Goal: Task Accomplishment & Management: Use online tool/utility

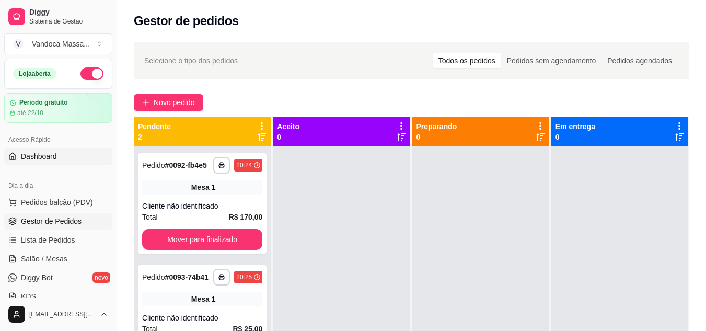
click at [41, 152] on span "Dashboard" at bounding box center [39, 156] width 36 height 10
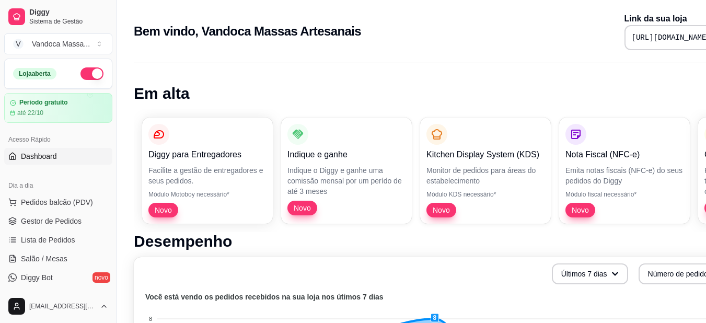
click at [49, 157] on span "Dashboard" at bounding box center [39, 156] width 36 height 10
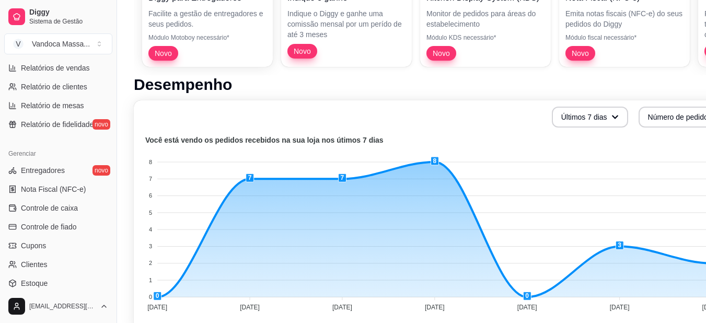
scroll to position [421, 0]
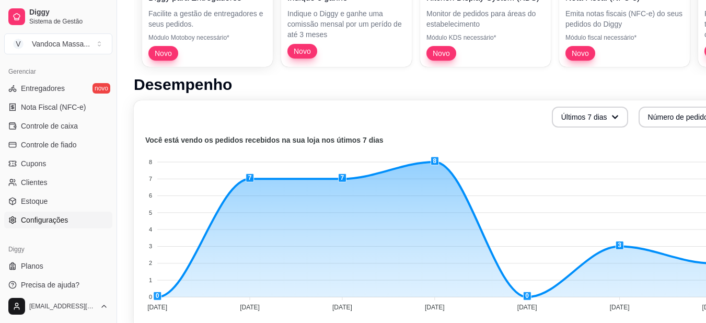
click at [48, 220] on span "Configurações" at bounding box center [44, 220] width 47 height 10
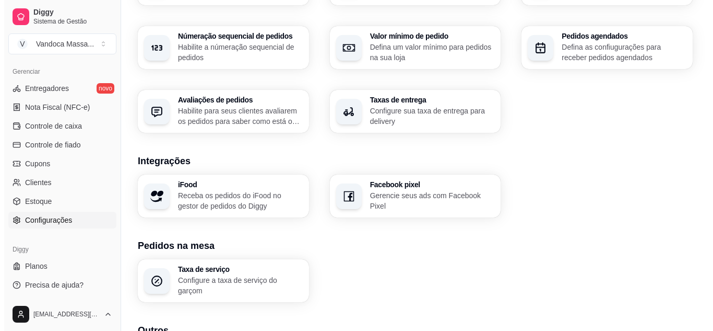
scroll to position [401, 0]
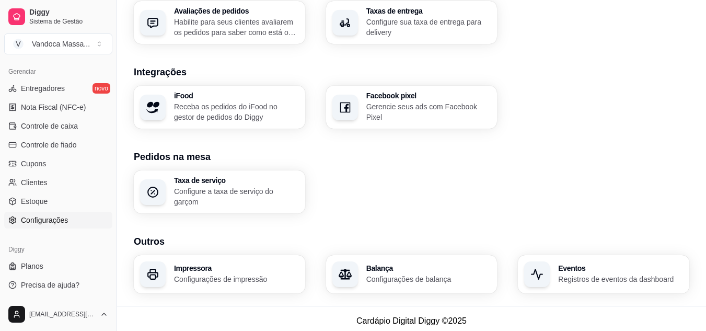
click at [246, 114] on p "Receba os pedidos do iFood no gestor de pedidos do Diggy" at bounding box center [236, 111] width 125 height 21
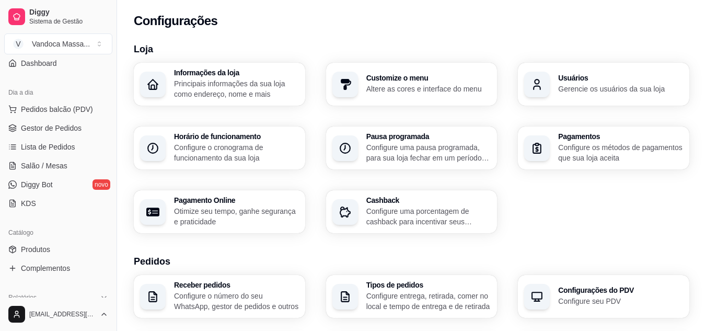
scroll to position [0, 0]
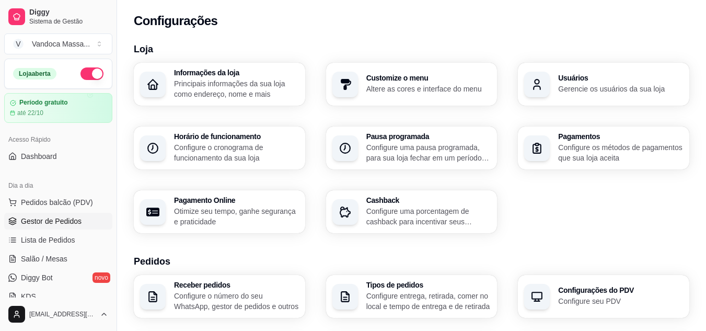
click at [61, 216] on span "Gestor de Pedidos" at bounding box center [51, 221] width 61 height 10
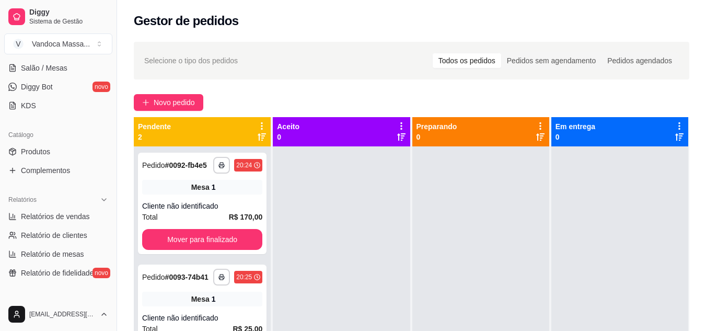
scroll to position [209, 0]
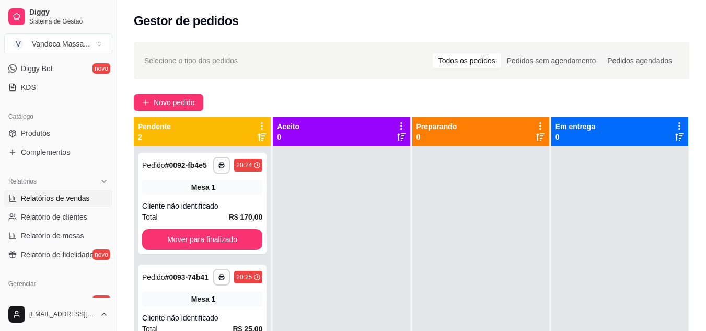
click at [50, 204] on link "Relatórios de vendas" at bounding box center [58, 198] width 108 height 17
select select "ALL"
select select "0"
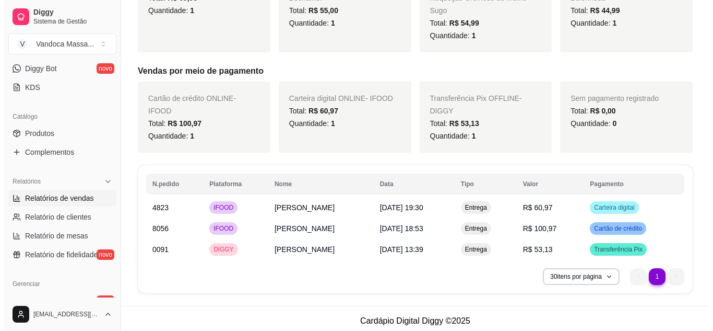
scroll to position [274, 0]
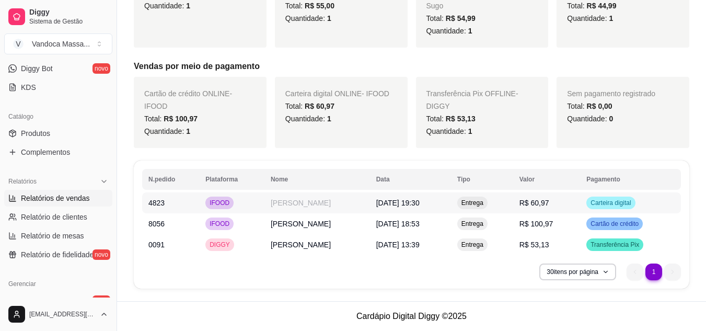
click at [571, 201] on td "R$ 60,97" at bounding box center [546, 202] width 67 height 21
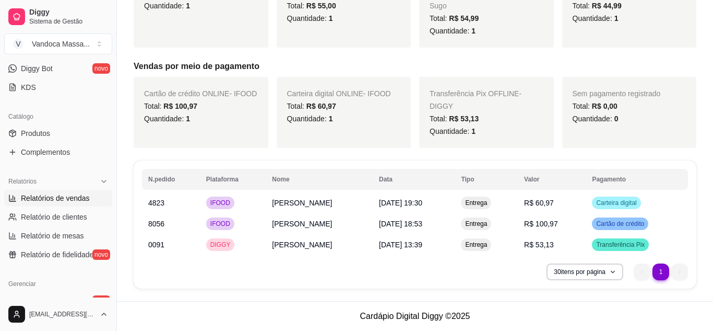
scroll to position [249, 0]
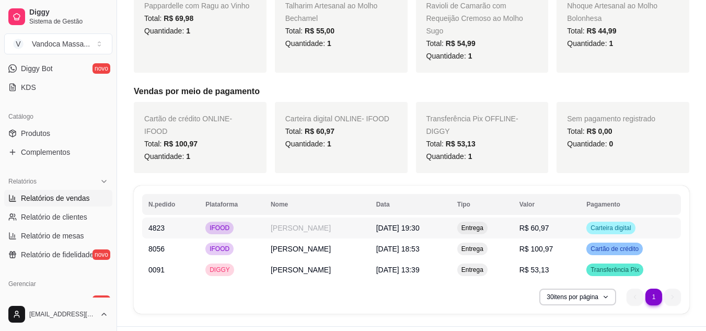
click at [585, 228] on td "Carteira digital" at bounding box center [630, 227] width 101 height 21
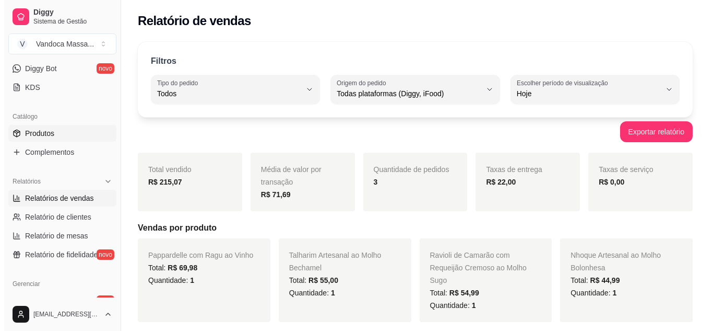
scroll to position [0, 0]
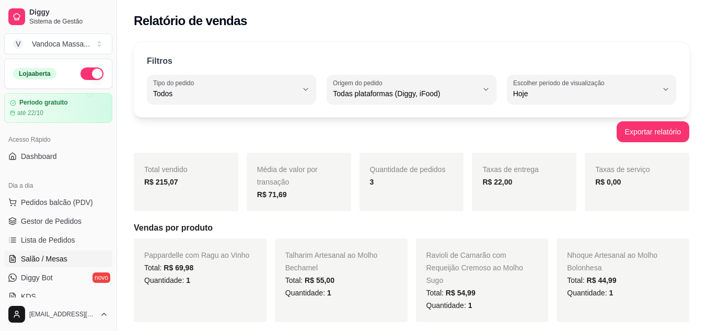
click at [49, 260] on span "Salão / Mesas" at bounding box center [44, 258] width 46 height 10
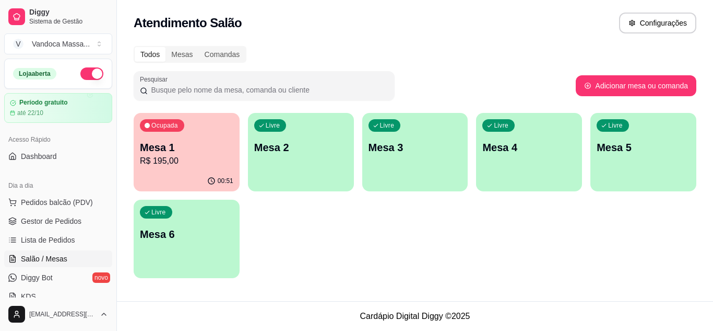
click at [151, 239] on p "Mesa 6" at bounding box center [186, 234] width 93 height 15
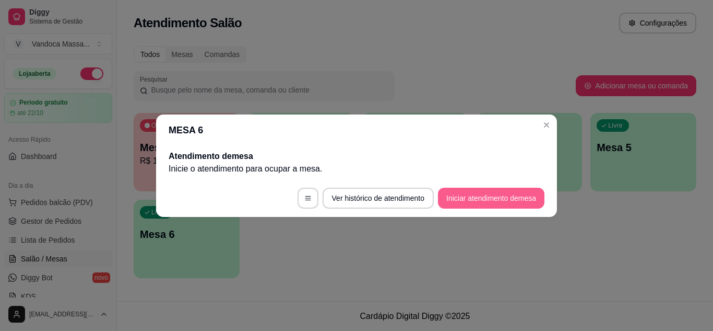
click at [471, 189] on button "Iniciar atendimento de mesa" at bounding box center [491, 197] width 107 height 21
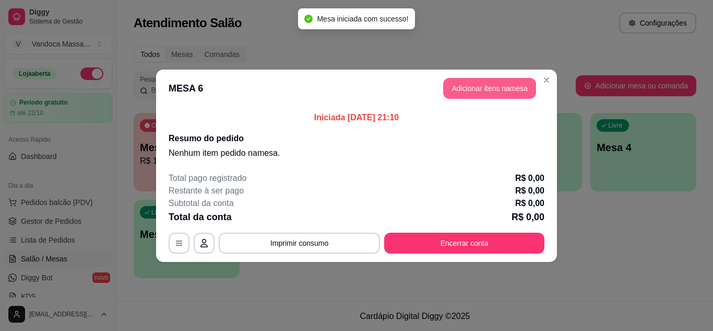
click at [522, 91] on button "Adicionar itens na mesa" at bounding box center [489, 88] width 93 height 21
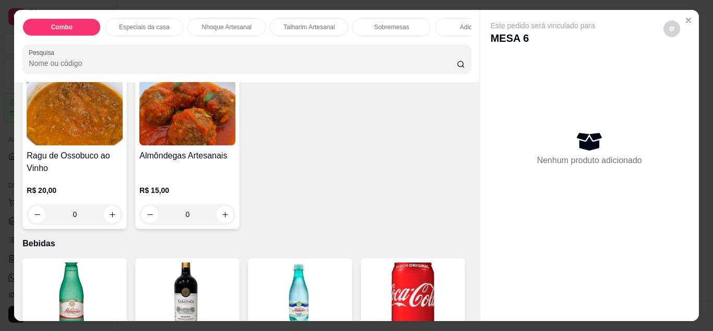
scroll to position [1044, 0]
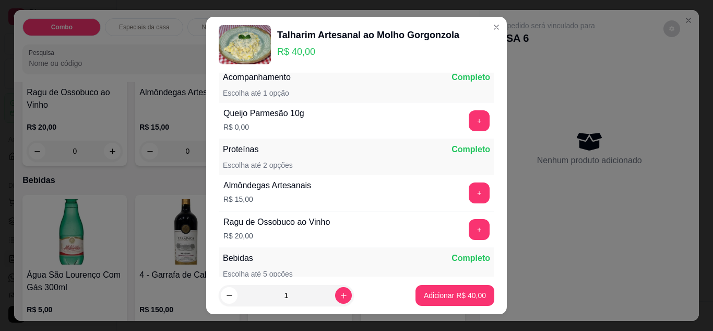
scroll to position [52, 0]
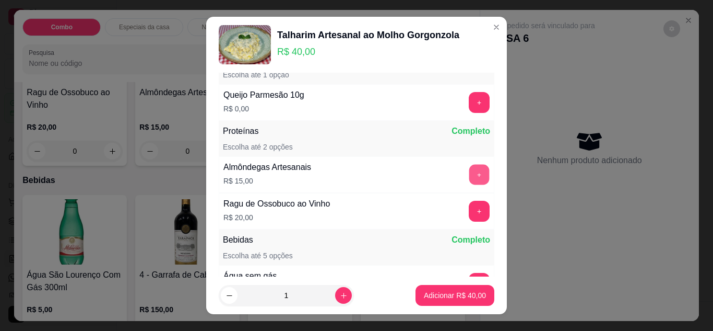
click at [469, 180] on button "+" at bounding box center [479, 174] width 20 height 20
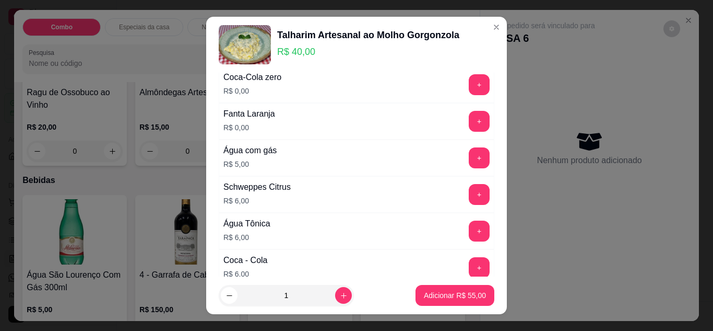
scroll to position [313, 0]
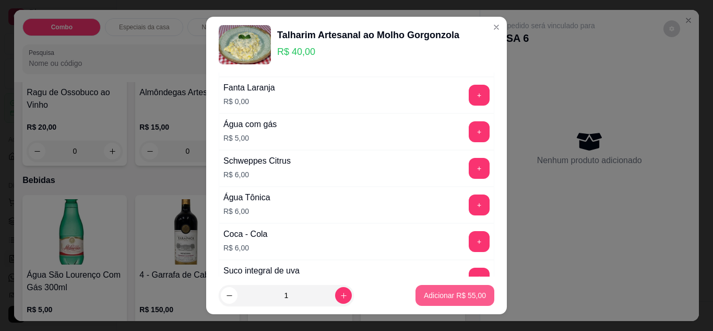
click at [451, 288] on button "Adicionar R$ 55,00" at bounding box center [455, 295] width 79 height 21
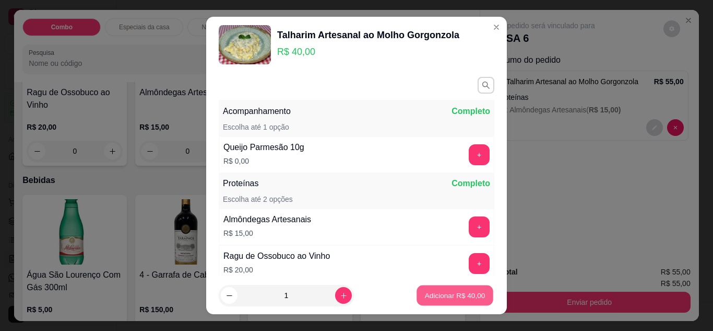
click at [419, 301] on button "Adicionar R$ 40,00" at bounding box center [455, 295] width 77 height 20
type input "1"
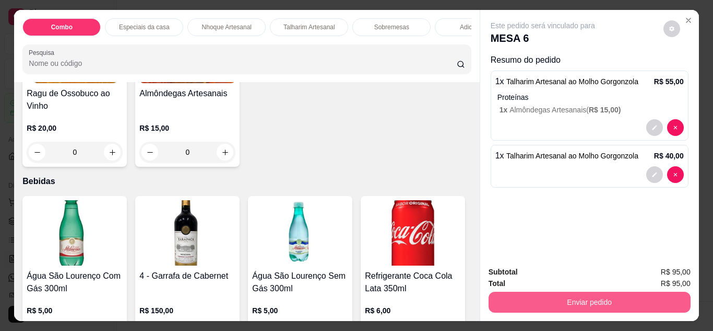
click at [574, 299] on button "Enviar pedido" at bounding box center [590, 301] width 202 height 21
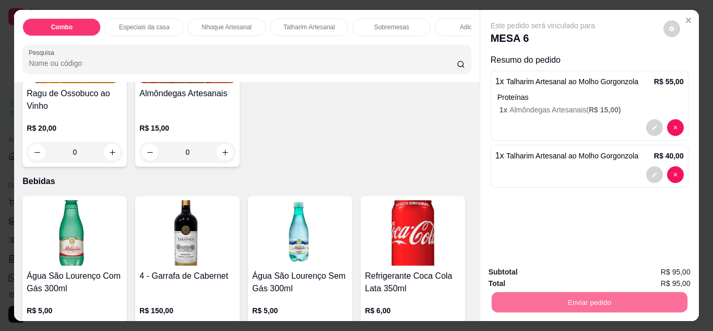
click at [659, 272] on button "Enviar pedido" at bounding box center [663, 272] width 59 height 20
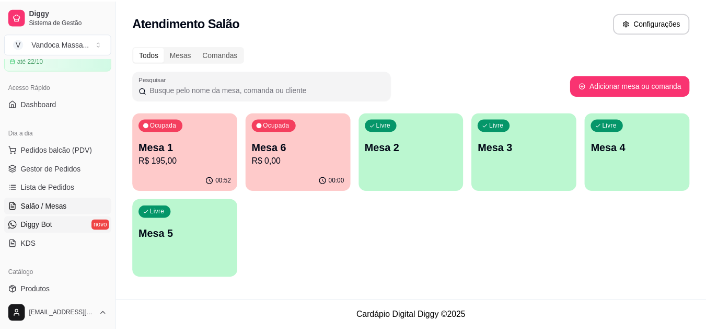
scroll to position [157, 0]
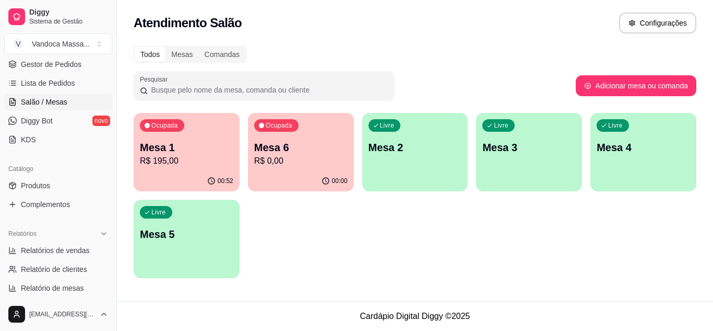
click at [49, 172] on div "Catálogo" at bounding box center [58, 168] width 108 height 17
click at [37, 192] on link "Produtos" at bounding box center [58, 185] width 108 height 17
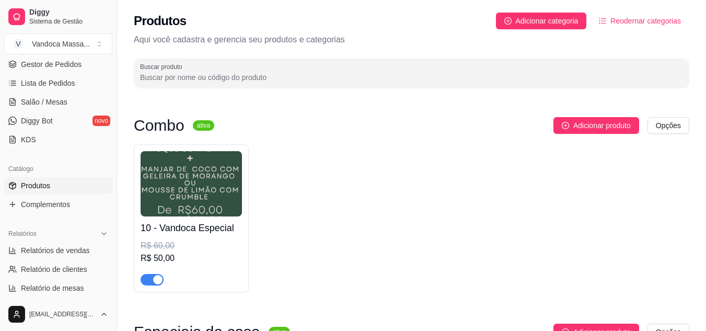
click at [157, 278] on div "button" at bounding box center [157, 279] width 9 height 9
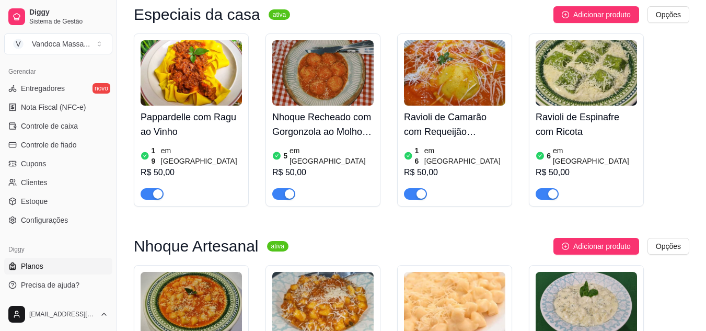
scroll to position [418, 0]
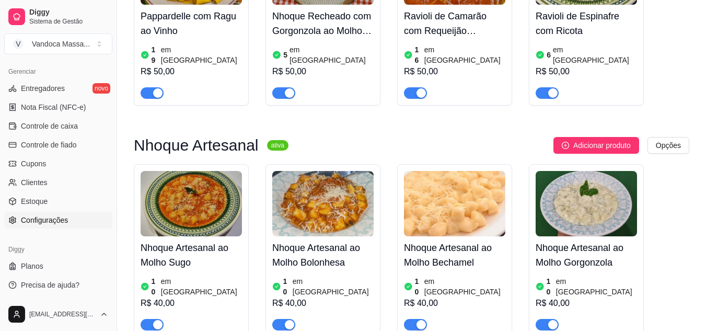
click at [58, 218] on span "Configurações" at bounding box center [44, 220] width 47 height 10
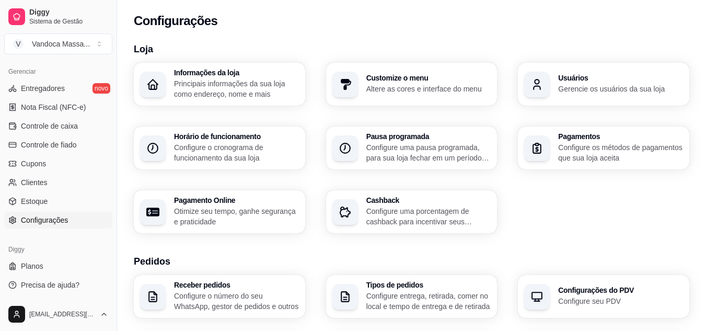
click at [243, 92] on p "Principais informações da sua loja como endereço, nome e mais" at bounding box center [236, 88] width 125 height 21
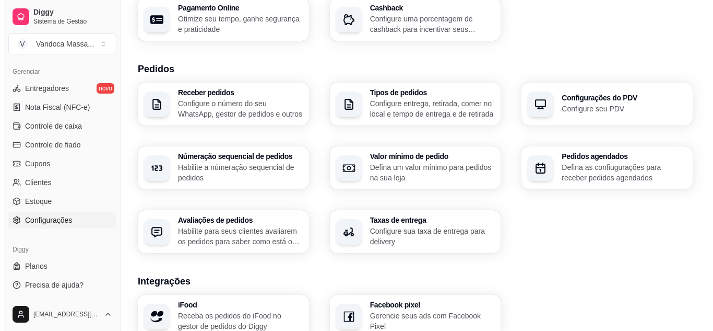
scroll to position [140, 0]
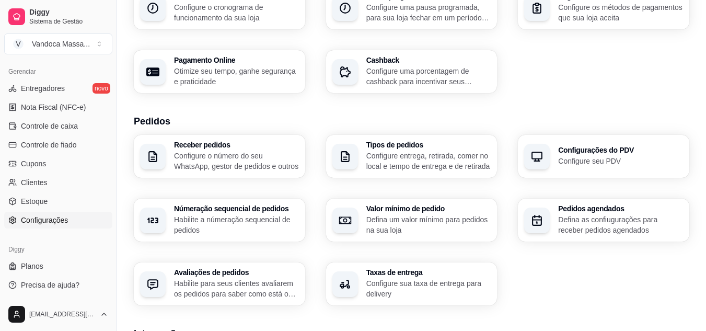
click at [346, 153] on icon "button" at bounding box center [344, 156] width 13 height 13
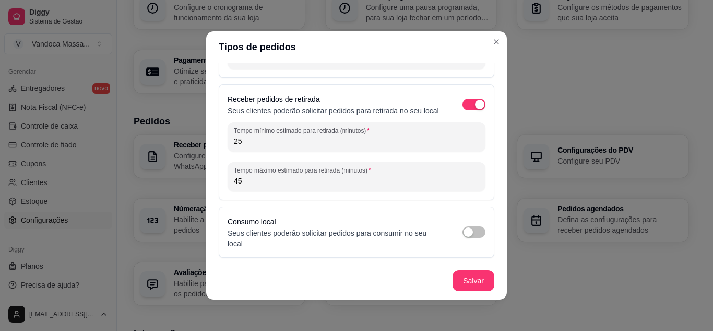
scroll to position [115, 0]
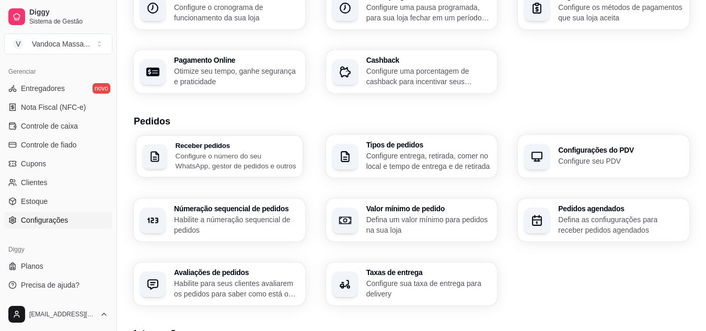
click at [196, 154] on p "Configure o número do seu WhatsApp, gestor de pedidos e outros" at bounding box center [235, 160] width 121 height 20
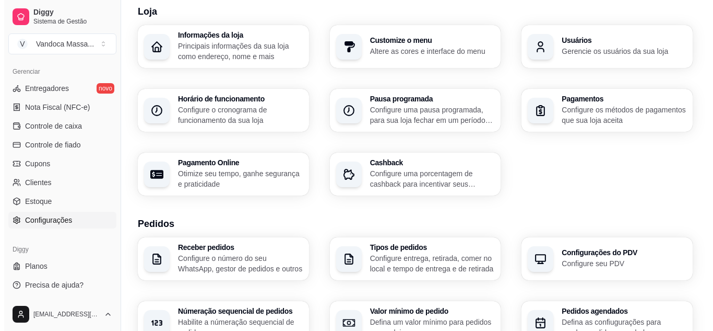
scroll to position [36, 0]
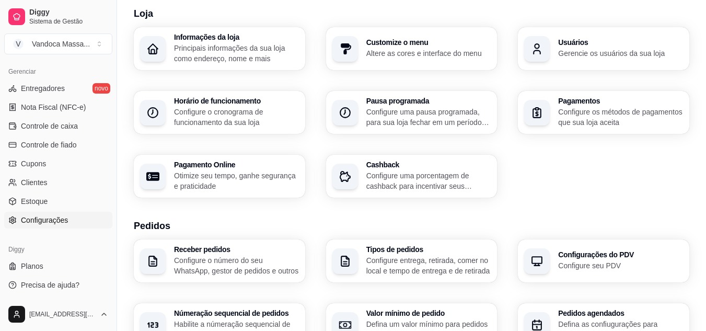
click at [545, 112] on div "button" at bounding box center [537, 113] width 26 height 26
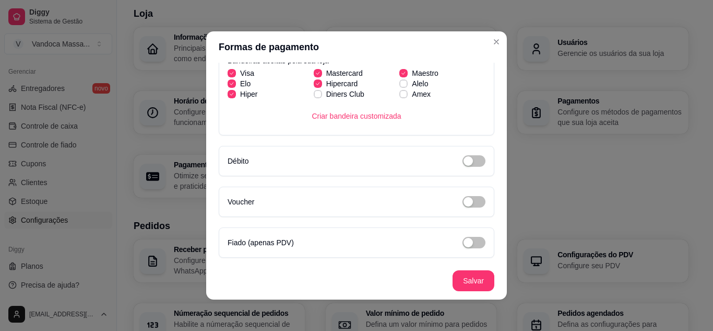
scroll to position [2, 0]
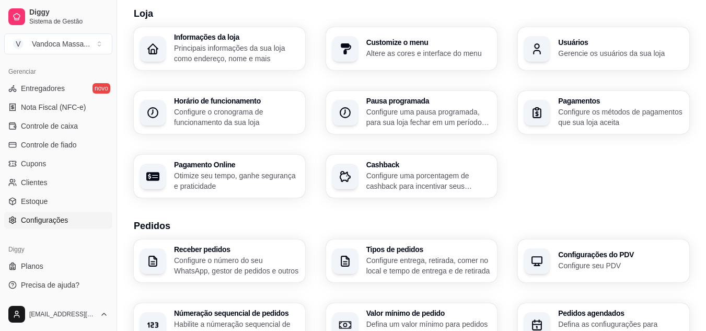
click at [245, 174] on p "Otimize seu tempo, ganhe segurança e praticidade" at bounding box center [236, 180] width 125 height 21
select select "4.98"
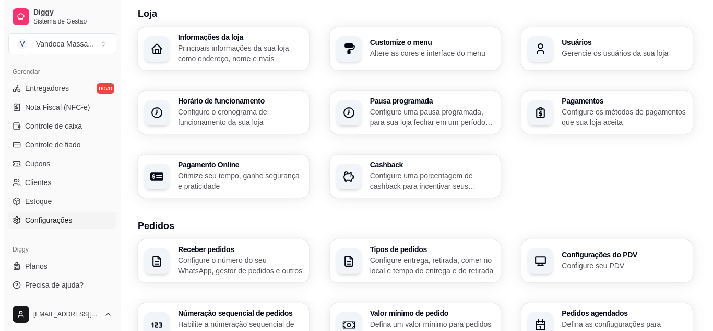
scroll to position [0, 0]
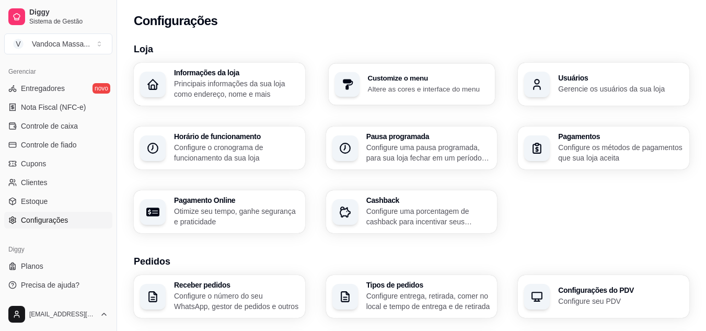
click at [380, 92] on p "Altere as cores e interface do menu" at bounding box center [427, 89] width 121 height 10
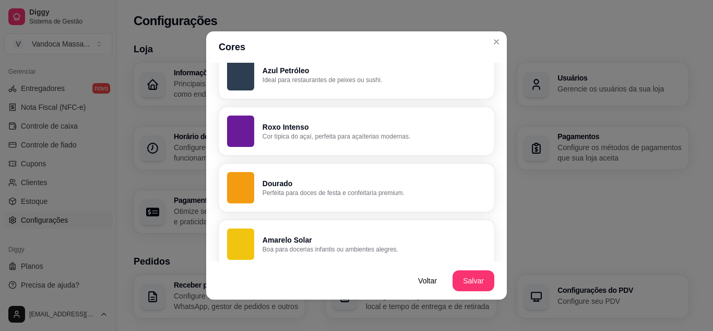
scroll to position [574, 0]
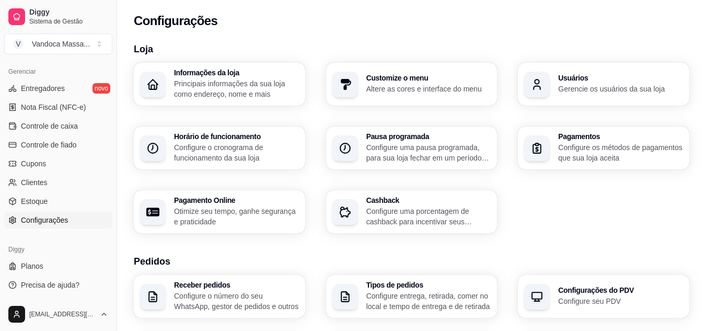
click at [215, 93] on p "Principais informações da sua loja como endereço, nome e mais" at bounding box center [236, 88] width 125 height 21
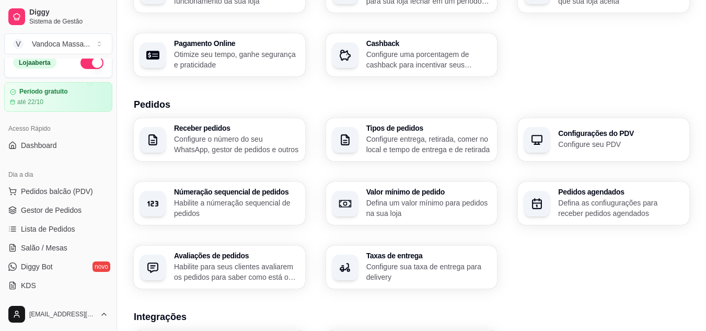
scroll to position [3, 0]
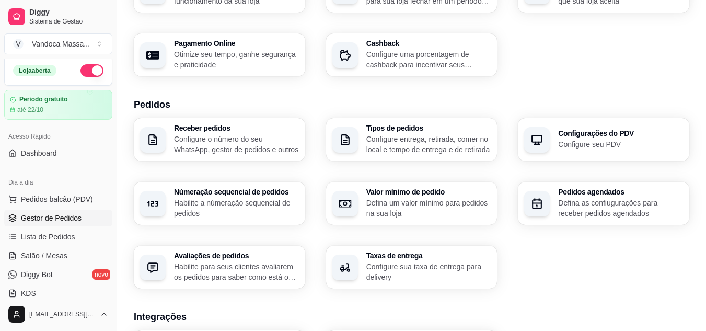
click at [50, 217] on span "Gestor de Pedidos" at bounding box center [51, 218] width 61 height 10
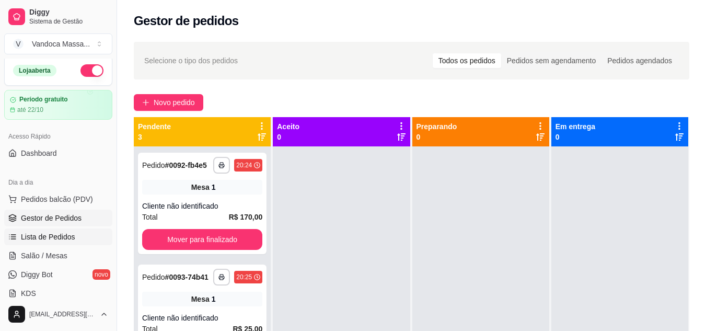
click at [52, 239] on span "Lista de Pedidos" at bounding box center [48, 236] width 54 height 10
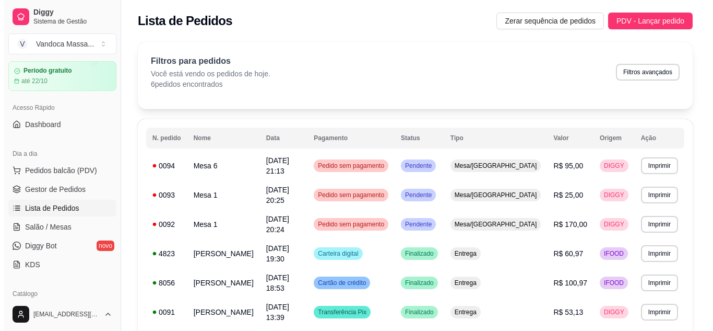
scroll to position [55, 0]
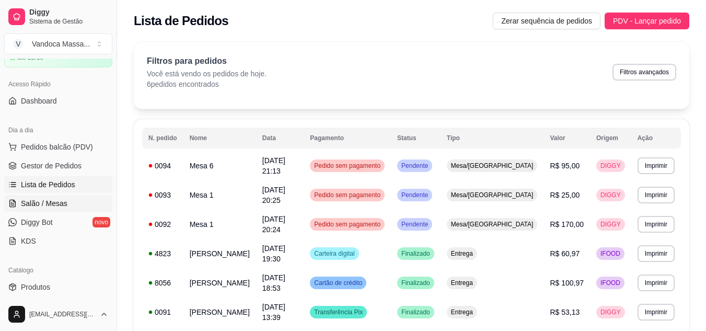
click at [59, 207] on span "Salão / Mesas" at bounding box center [44, 203] width 46 height 10
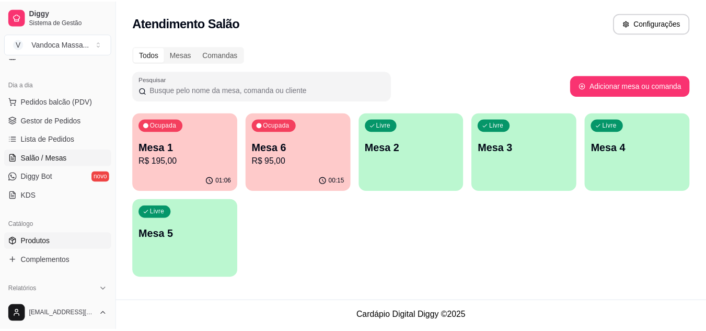
scroll to position [108, 0]
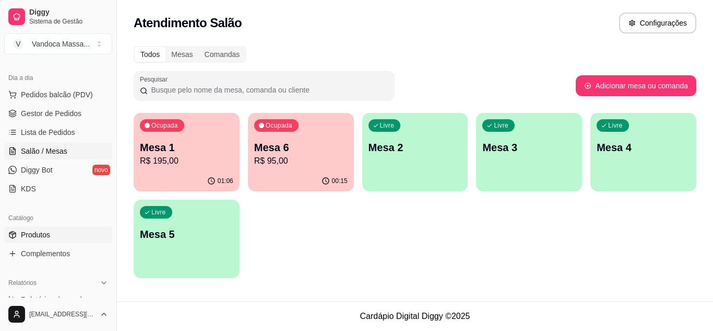
click at [50, 234] on link "Produtos" at bounding box center [58, 234] width 108 height 17
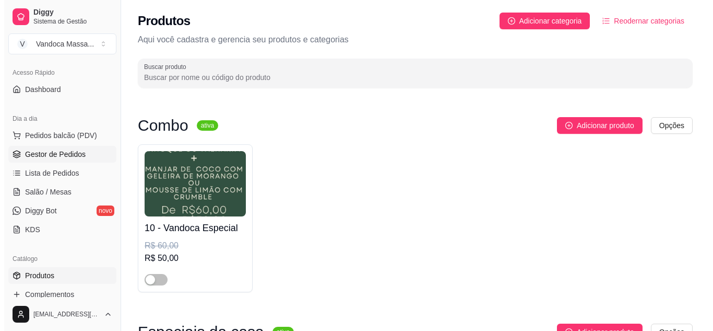
scroll to position [3, 0]
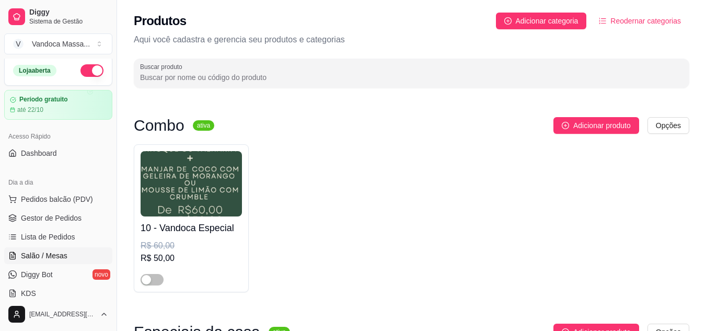
click at [49, 254] on span "Salão / Mesas" at bounding box center [44, 255] width 46 height 10
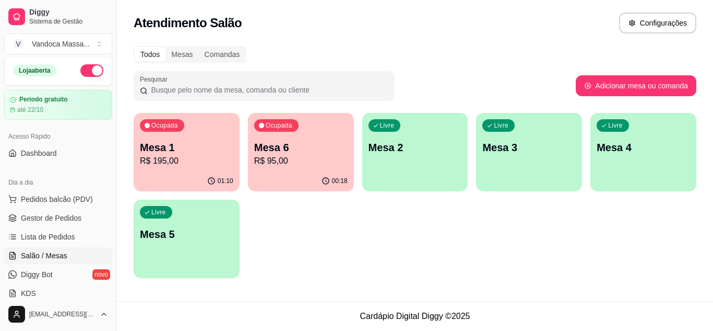
click at [165, 158] on p "R$ 195,00" at bounding box center [186, 161] width 93 height 13
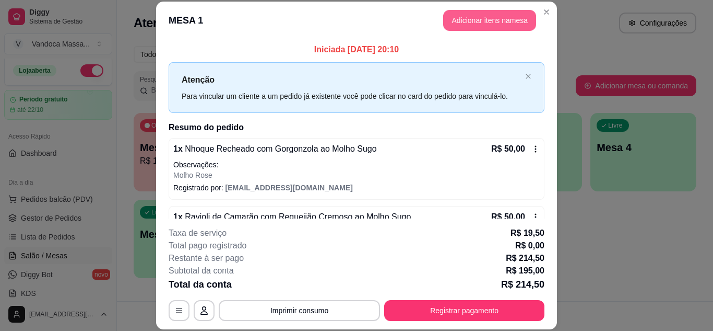
click at [511, 16] on button "Adicionar itens na mesa" at bounding box center [489, 20] width 93 height 21
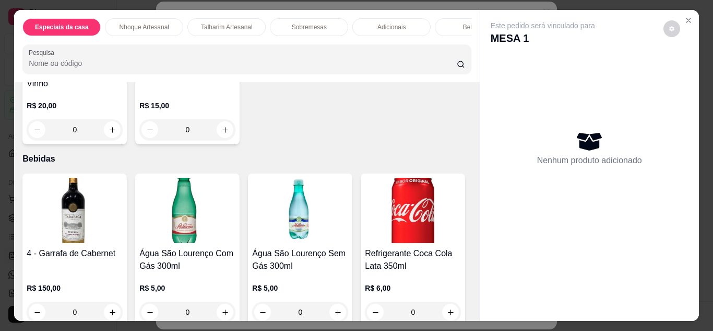
scroll to position [1097, 0]
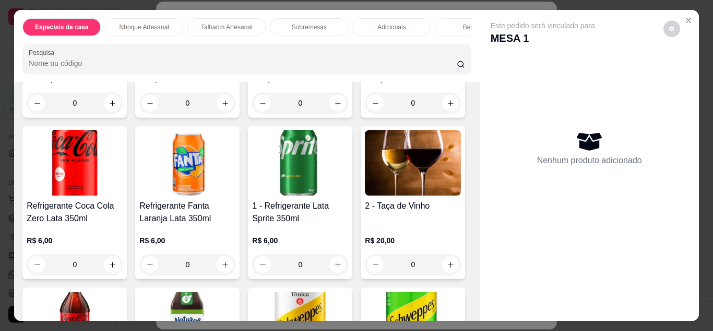
type input "1"
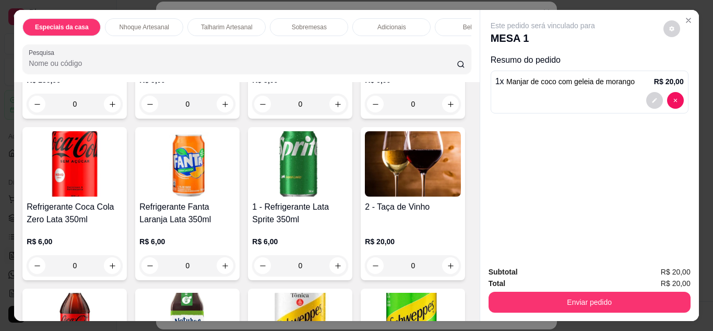
type input "1"
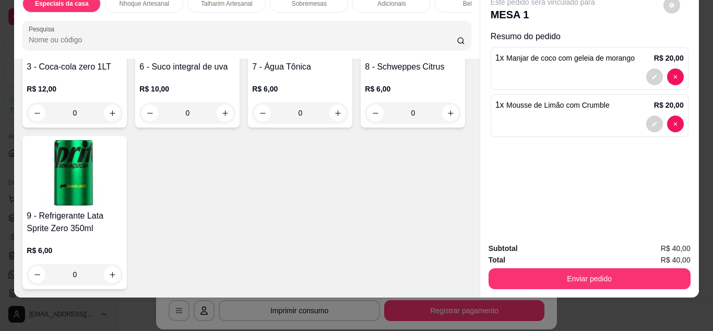
scroll to position [1776, 0]
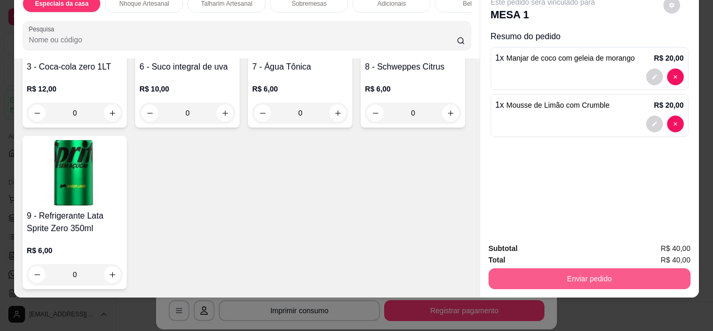
click at [557, 268] on button "Enviar pedido" at bounding box center [590, 278] width 202 height 21
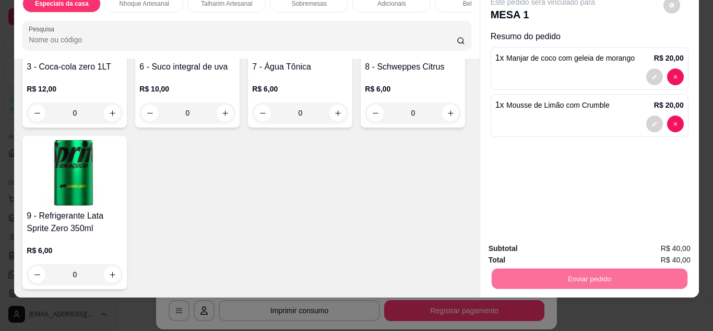
click at [681, 241] on button "Enviar pedido" at bounding box center [663, 244] width 59 height 20
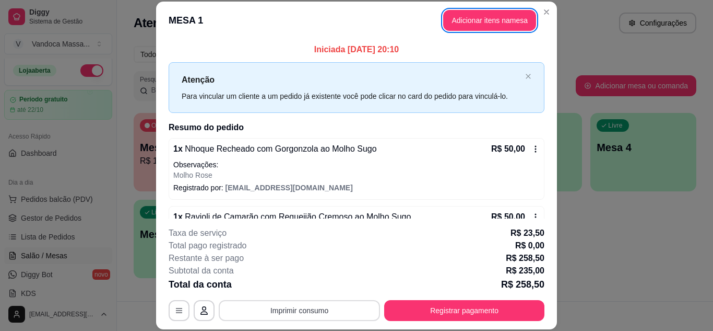
click at [347, 310] on button "Imprimir consumo" at bounding box center [299, 310] width 161 height 21
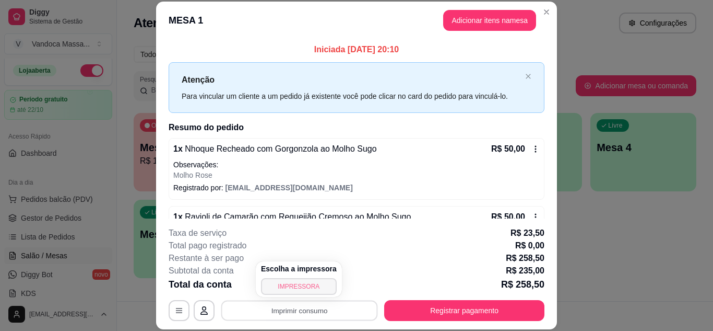
click at [300, 280] on button "IMPRESSORA" at bounding box center [299, 286] width 76 height 17
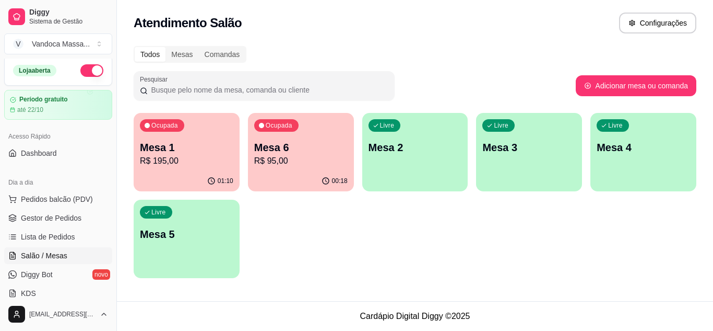
click at [321, 154] on p "Mesa 6" at bounding box center [300, 147] width 93 height 15
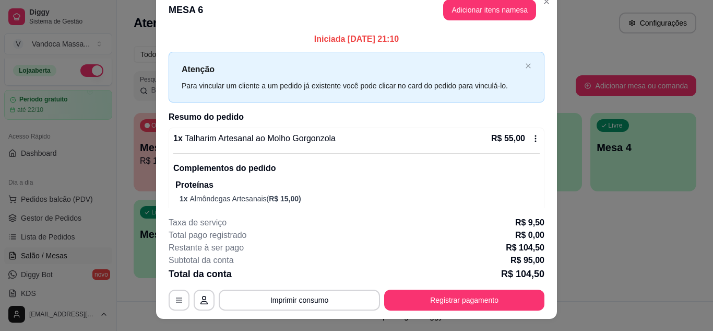
scroll to position [0, 0]
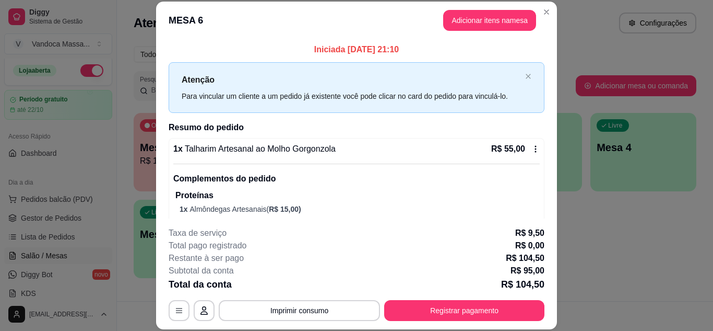
click at [474, 27] on button "Adicionar itens na mesa" at bounding box center [489, 20] width 93 height 21
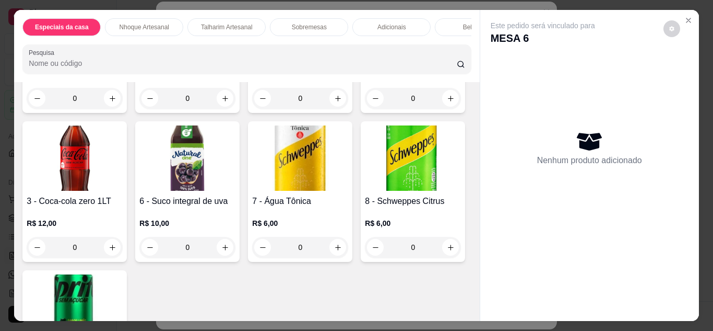
scroll to position [1306, 0]
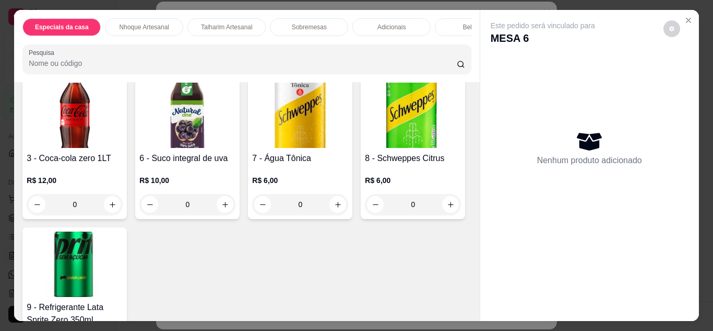
type input "1"
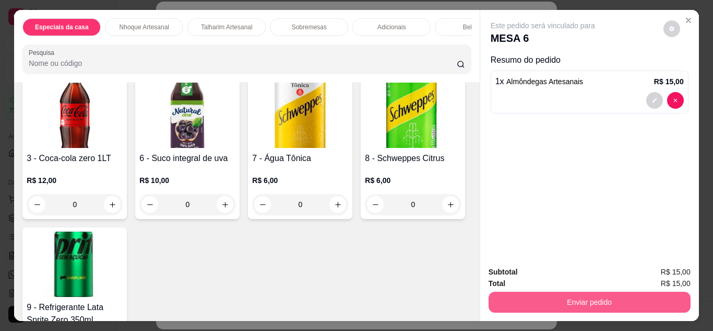
click at [620, 294] on button "Enviar pedido" at bounding box center [590, 301] width 202 height 21
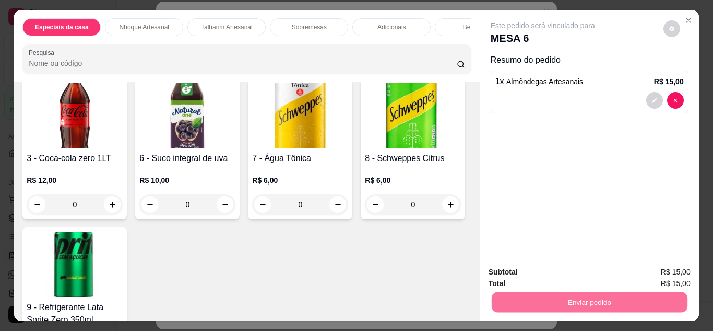
click at [646, 266] on button "Enviar pedido" at bounding box center [663, 272] width 59 height 20
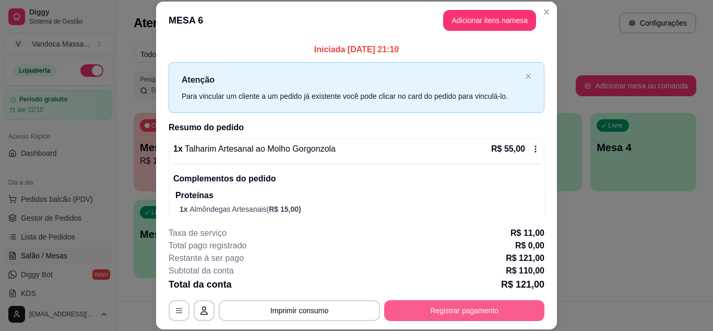
click at [464, 308] on button "Registrar pagamento" at bounding box center [464, 310] width 160 height 21
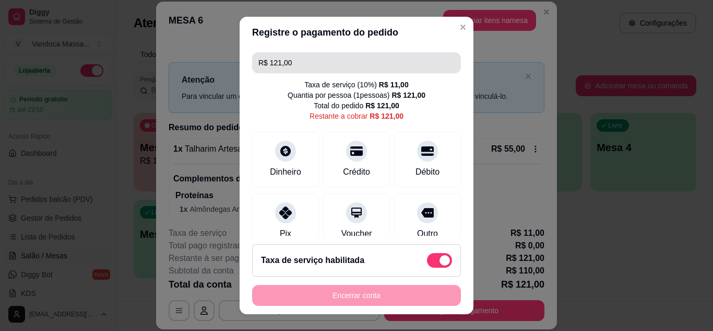
click at [320, 57] on input "R$ 121,00" at bounding box center [357, 62] width 196 height 21
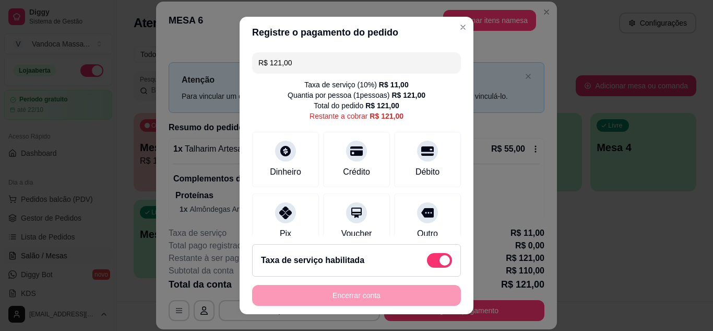
click at [320, 57] on input "R$ 121,00" at bounding box center [357, 62] width 196 height 21
click at [287, 215] on div at bounding box center [285, 209] width 23 height 23
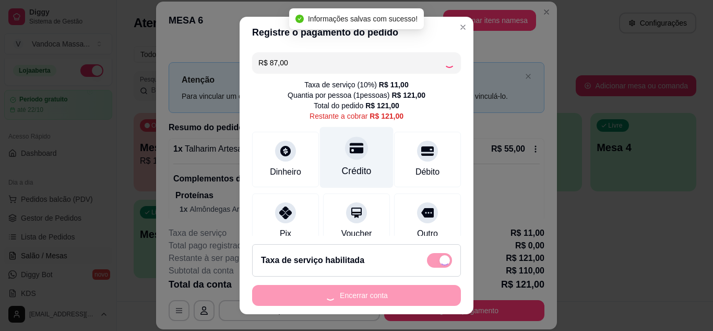
type input "R$ 34,00"
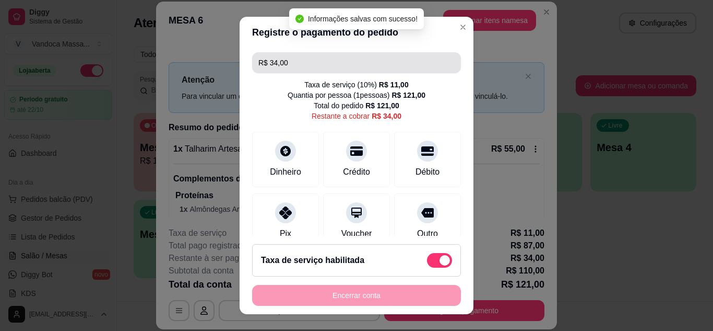
click at [340, 71] on input "R$ 34,00" at bounding box center [357, 62] width 196 height 21
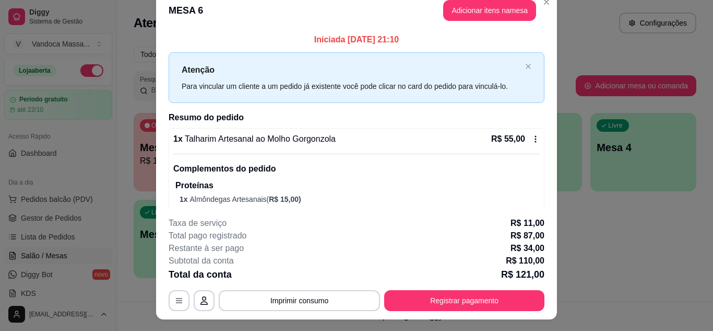
scroll to position [0, 0]
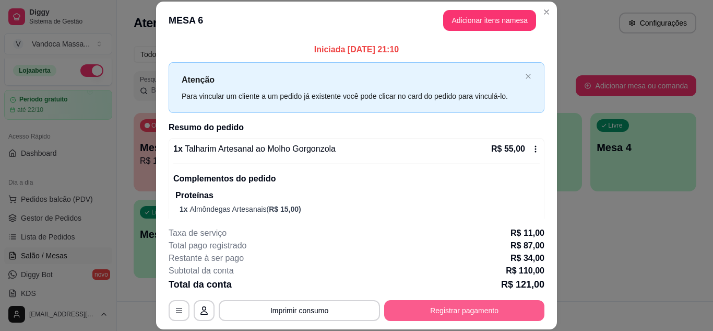
click at [432, 313] on button "Registrar pagamento" at bounding box center [464, 310] width 160 height 21
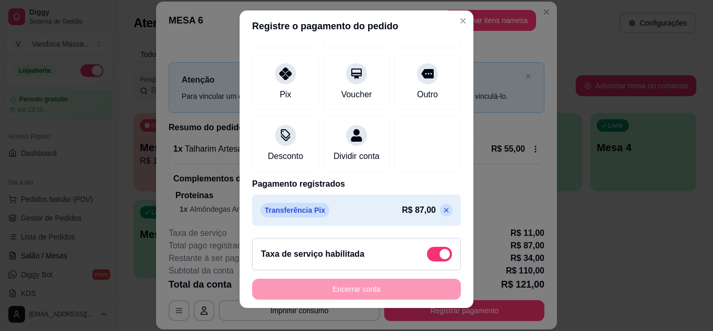
scroll to position [17, 0]
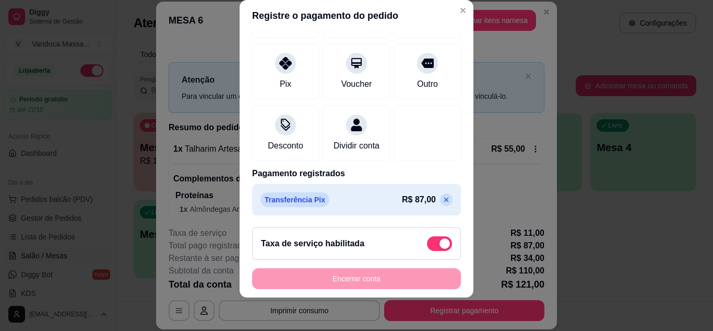
click at [442, 202] on icon at bounding box center [446, 199] width 8 height 8
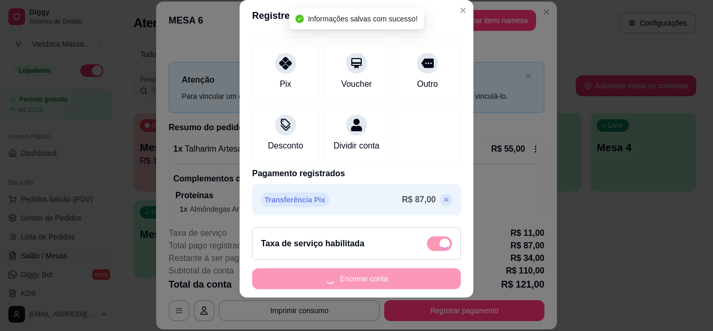
type input "R$ 121,00"
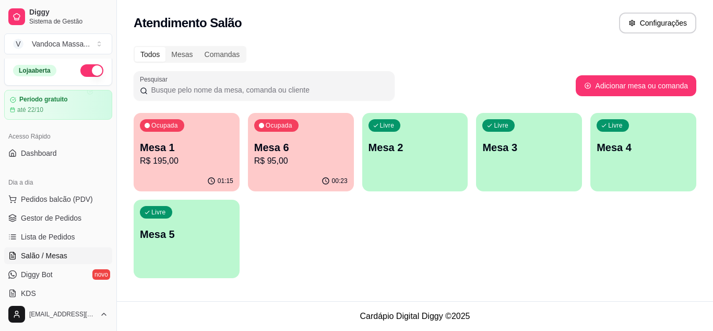
click at [203, 150] on p "Mesa 1" at bounding box center [186, 147] width 93 height 15
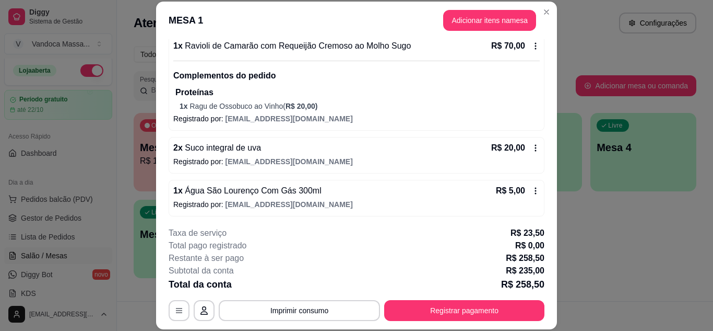
scroll to position [301, 0]
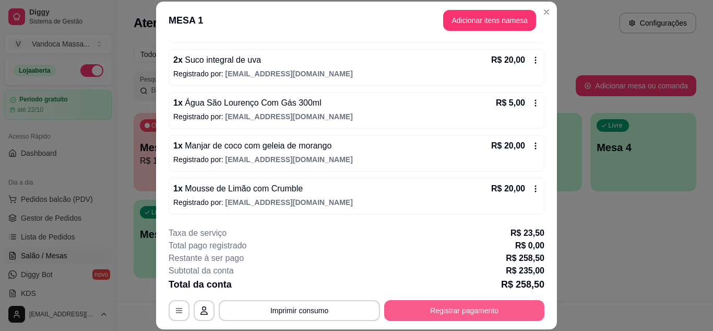
click at [421, 307] on button "Registrar pagamento" at bounding box center [464, 310] width 160 height 21
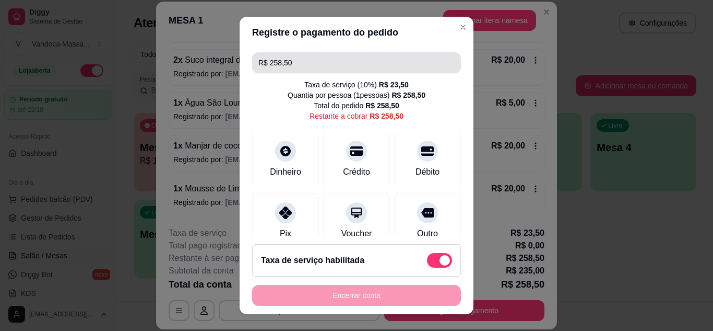
click at [317, 66] on input "R$ 258,50" at bounding box center [357, 62] width 196 height 21
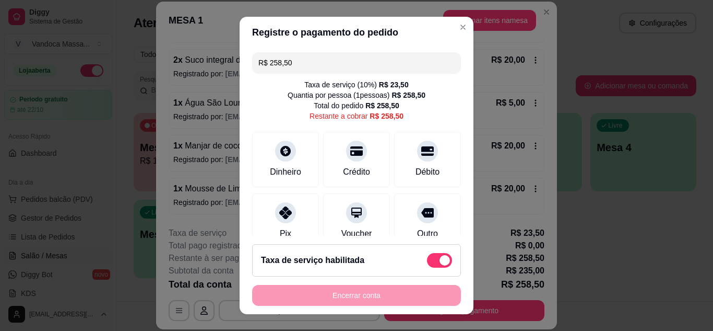
click at [317, 66] on input "R$ 258,50" at bounding box center [357, 62] width 196 height 21
click at [285, 222] on div "Pix" at bounding box center [286, 218] width 74 height 61
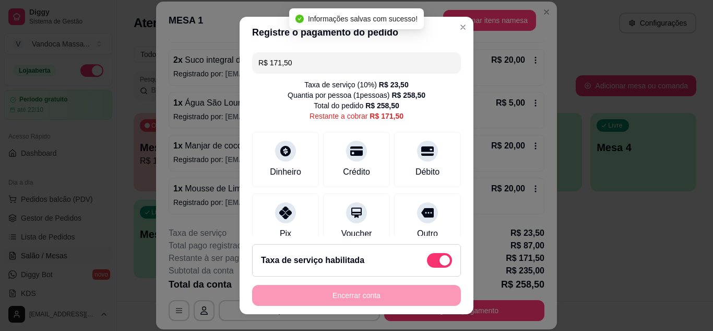
click at [313, 68] on input "R$ 171,50" at bounding box center [357, 62] width 196 height 21
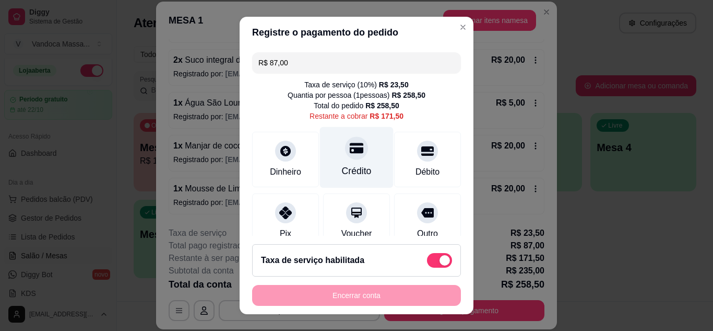
click at [355, 165] on div "Crédito" at bounding box center [357, 171] width 30 height 14
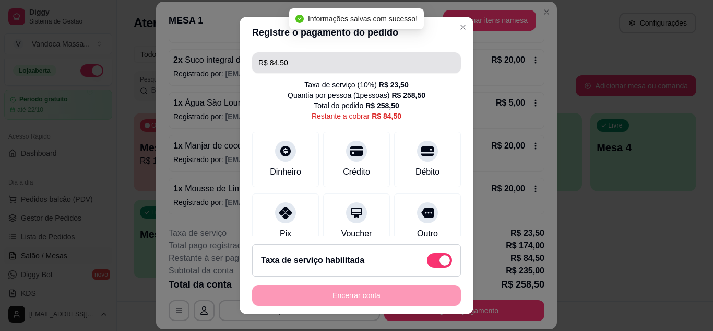
click at [312, 60] on input "R$ 84,50" at bounding box center [357, 62] width 196 height 21
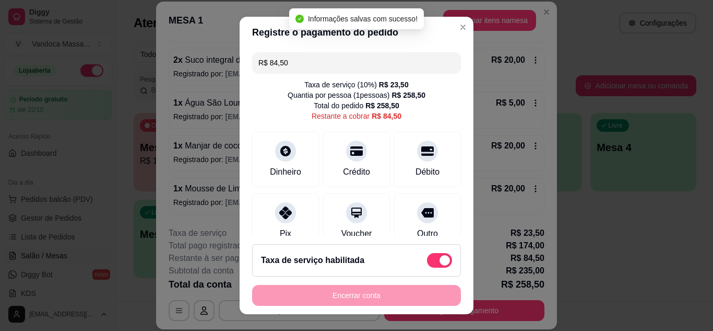
click at [312, 60] on input "R$ 84,50" at bounding box center [357, 62] width 196 height 21
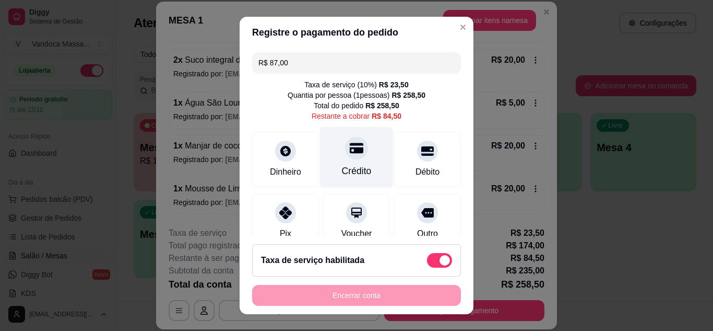
click at [344, 166] on div "Crédito" at bounding box center [357, 171] width 30 height 14
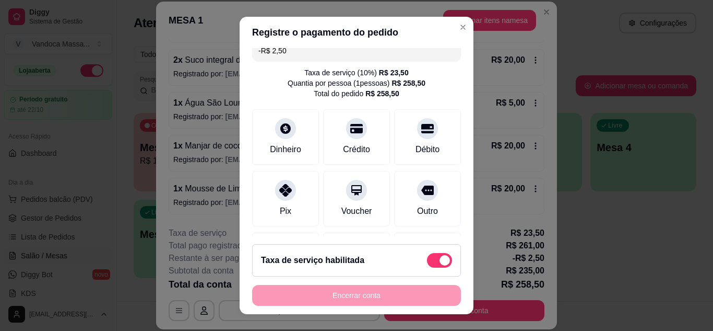
scroll to position [0, 0]
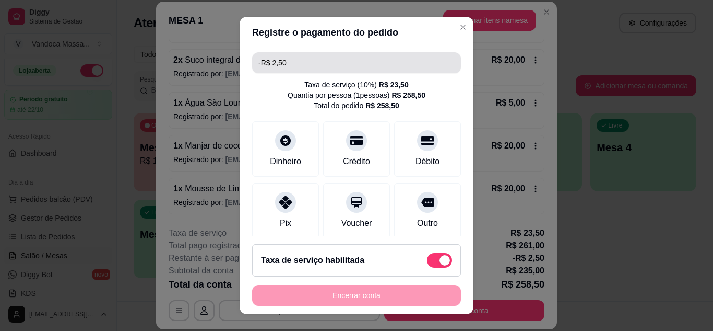
click at [310, 65] on input "-R$ 2,50" at bounding box center [357, 62] width 196 height 21
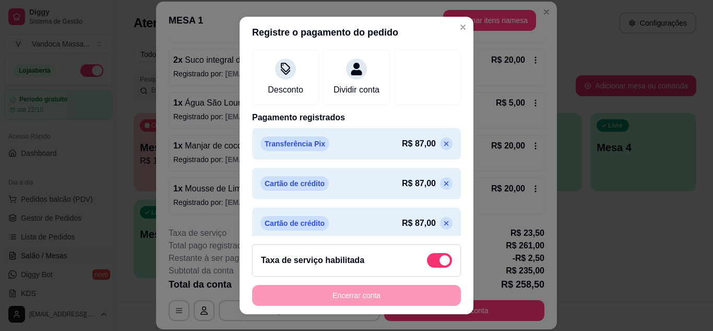
scroll to position [214, 0]
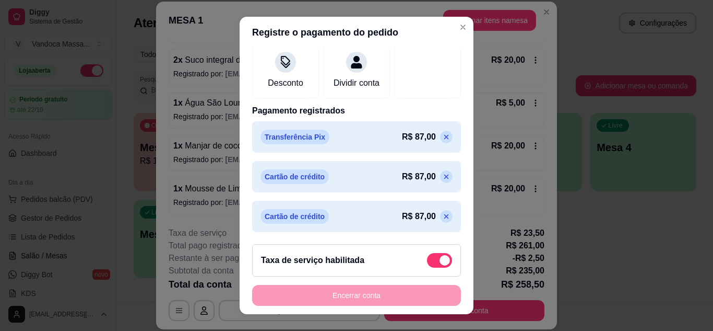
click at [442, 180] on icon at bounding box center [446, 176] width 8 height 8
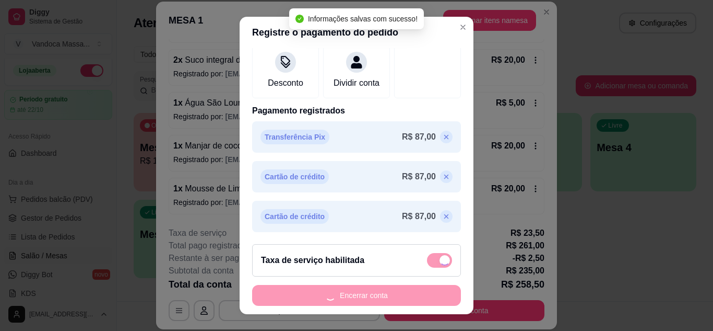
scroll to position [185, 0]
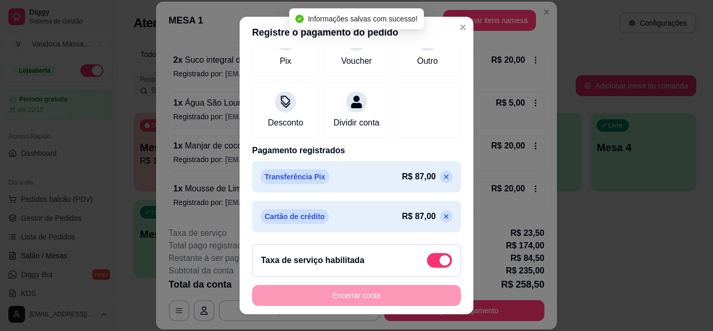
click at [442, 217] on icon at bounding box center [446, 216] width 8 height 8
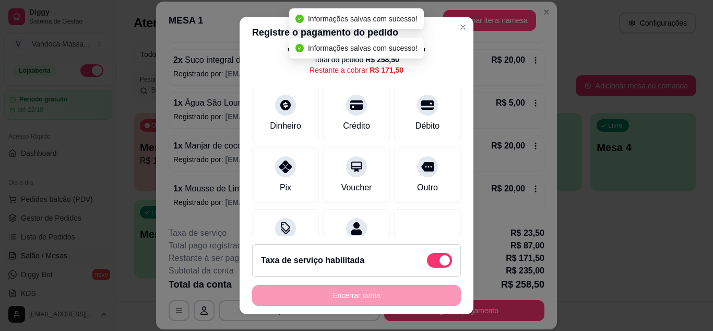
scroll to position [0, 0]
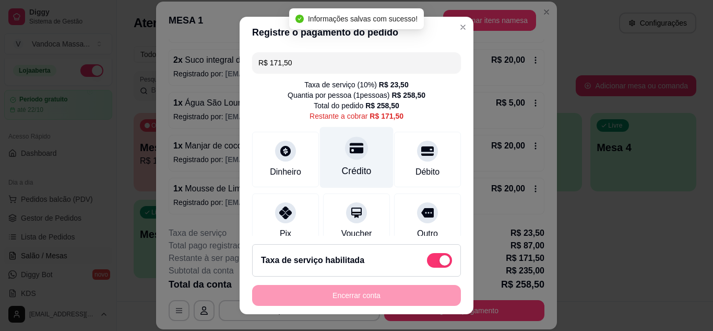
click at [342, 166] on div "Crédito" at bounding box center [357, 171] width 30 height 14
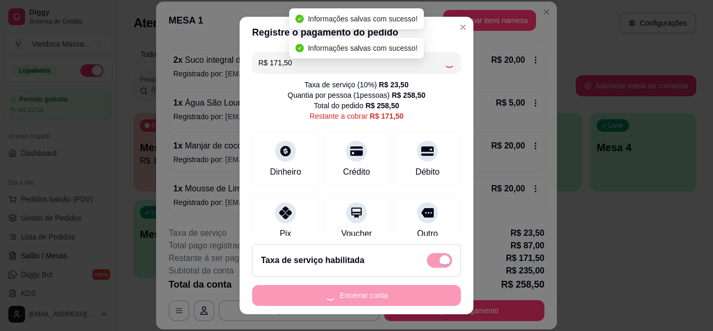
type input "R$ 0,00"
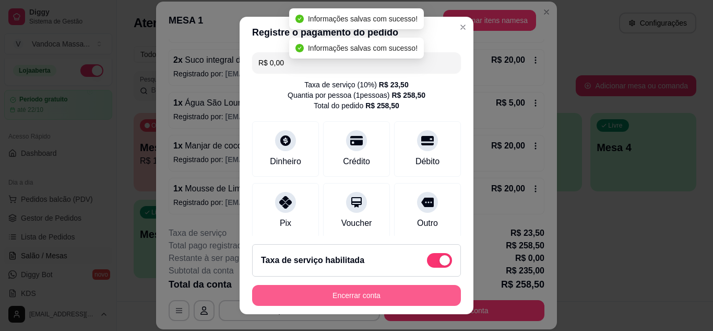
click at [382, 303] on button "Encerrar conta" at bounding box center [356, 295] width 209 height 21
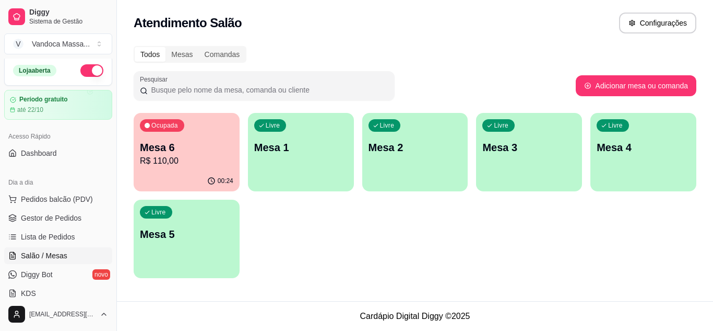
click at [178, 154] on p "Mesa 6" at bounding box center [186, 147] width 93 height 15
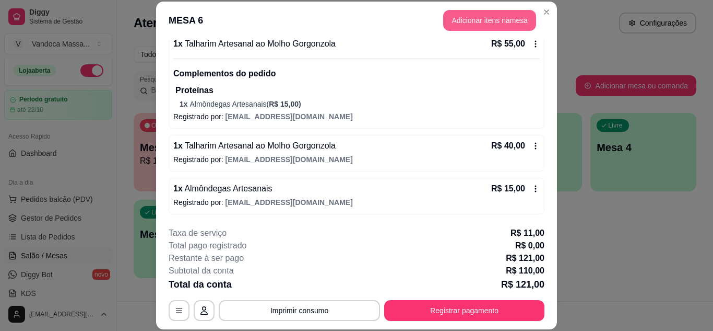
click at [494, 26] on button "Adicionar itens na mesa" at bounding box center [489, 20] width 93 height 21
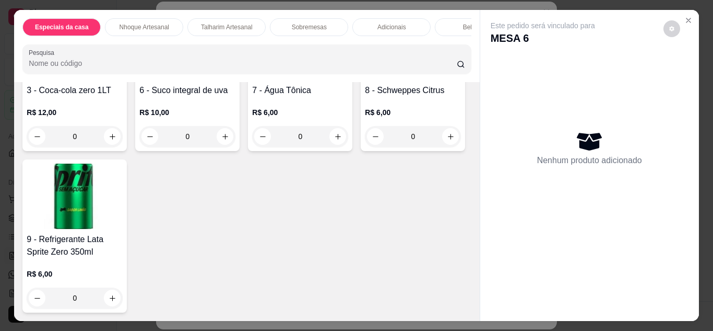
scroll to position [1713, 0]
click at [116, 140] on icon "increase-product-quantity" at bounding box center [113, 137] width 8 height 8
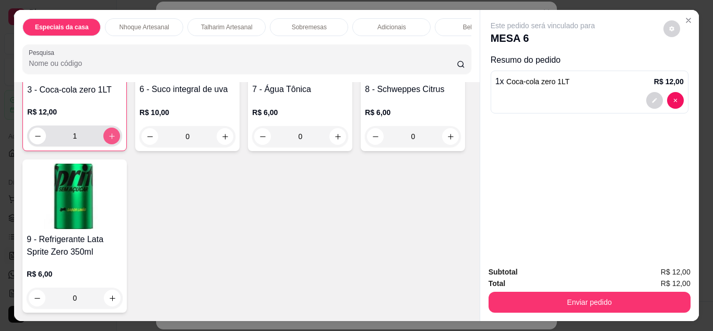
type input "1"
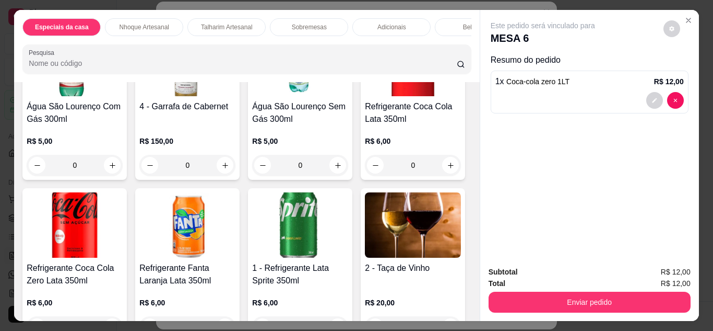
scroll to position [1087, 0]
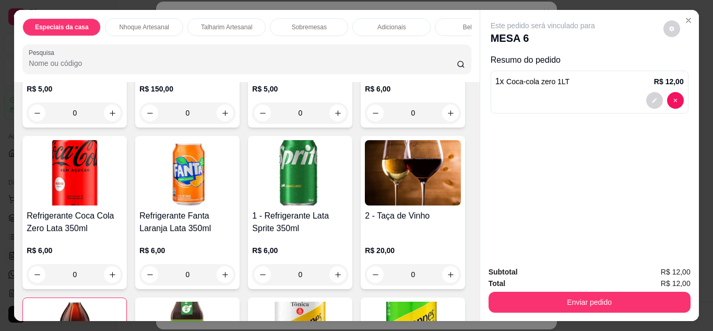
type input "1"
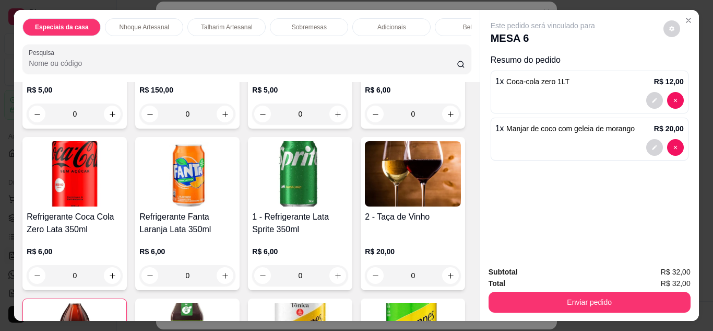
type input "1"
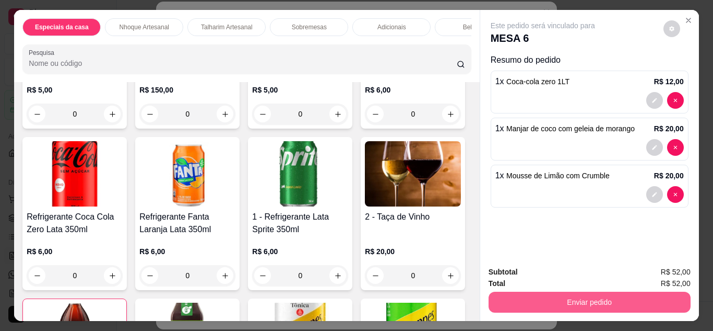
click at [502, 292] on button "Enviar pedido" at bounding box center [590, 301] width 202 height 21
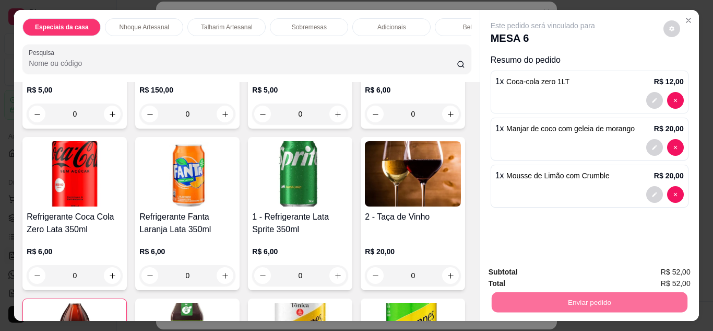
click at [684, 273] on button "Enviar pedido" at bounding box center [663, 271] width 57 height 19
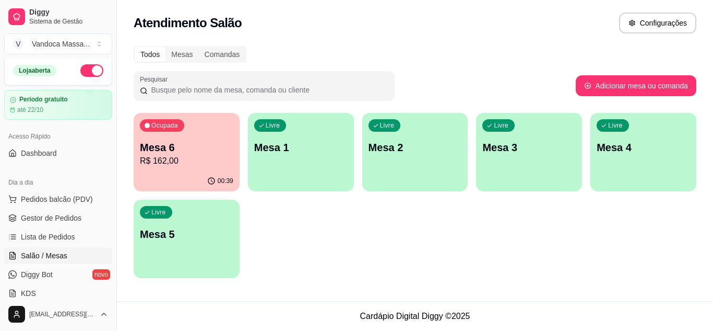
click at [195, 152] on p "Mesa 6" at bounding box center [186, 147] width 93 height 15
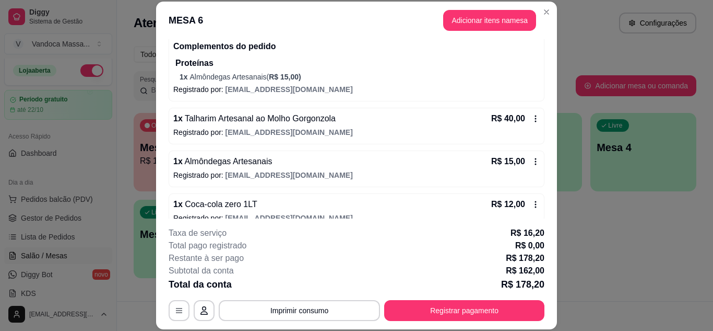
scroll to position [233, 0]
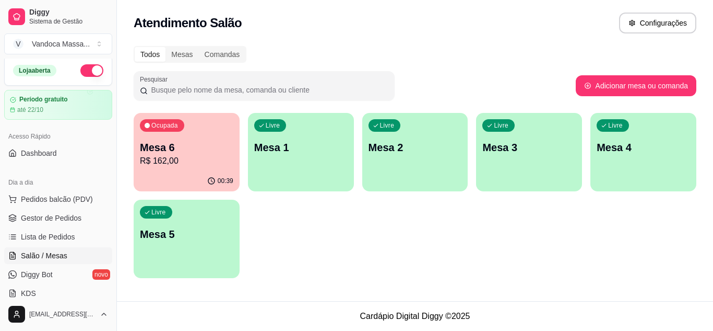
click at [179, 155] on p "R$ 162,00" at bounding box center [186, 161] width 93 height 13
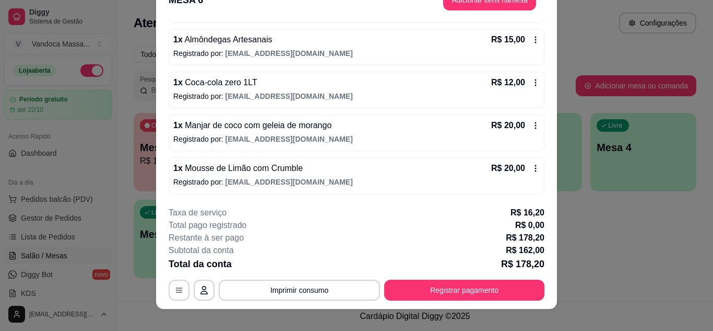
scroll to position [32, 0]
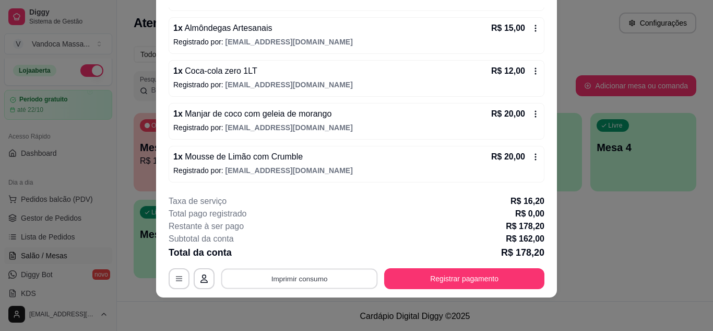
click at [353, 276] on button "Imprimir consumo" at bounding box center [299, 278] width 157 height 20
click at [297, 253] on button "IMPRESSORA" at bounding box center [299, 254] width 76 height 17
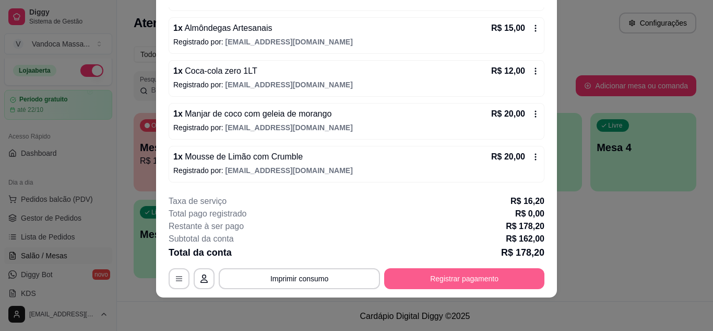
click at [472, 275] on button "Registrar pagamento" at bounding box center [464, 278] width 160 height 21
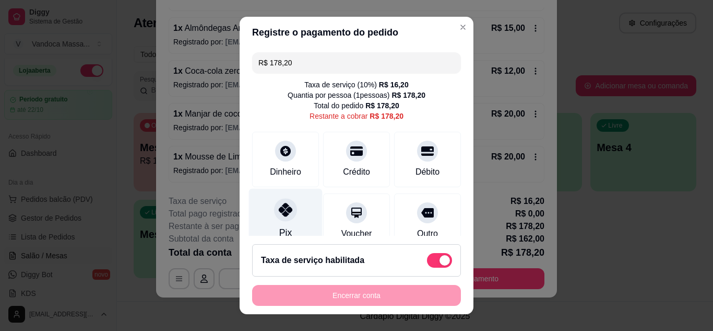
click at [290, 207] on div at bounding box center [285, 209] width 23 height 23
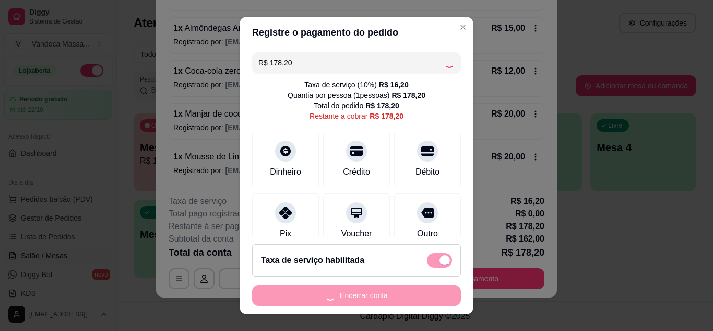
type input "R$ 0,00"
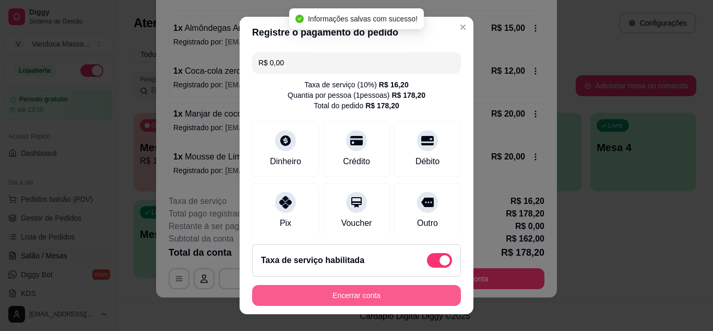
click at [384, 295] on button "Encerrar conta" at bounding box center [356, 295] width 209 height 21
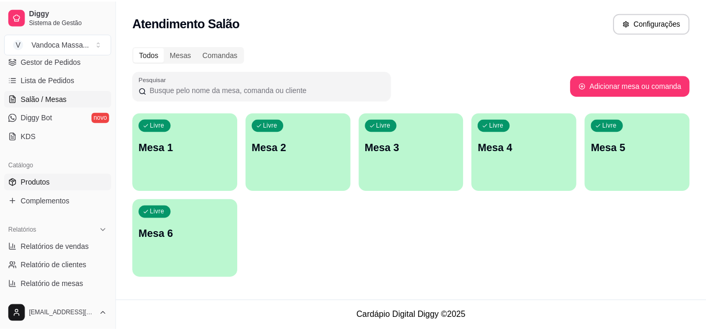
scroll to position [212, 0]
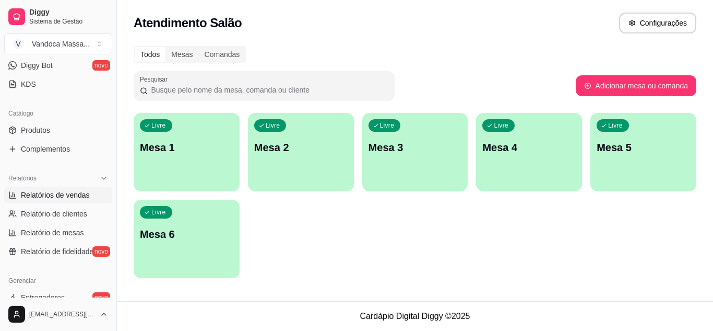
click at [65, 199] on span "Relatórios de vendas" at bounding box center [55, 195] width 69 height 10
select select "ALL"
select select "0"
